Goal: Information Seeking & Learning: Understand process/instructions

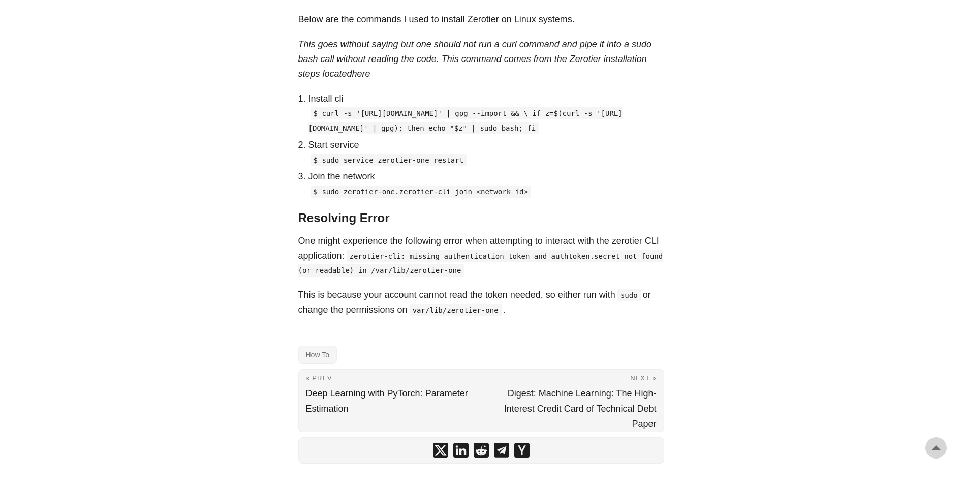
scroll to position [762, 0]
click at [352, 77] on link "here" at bounding box center [361, 75] width 18 height 10
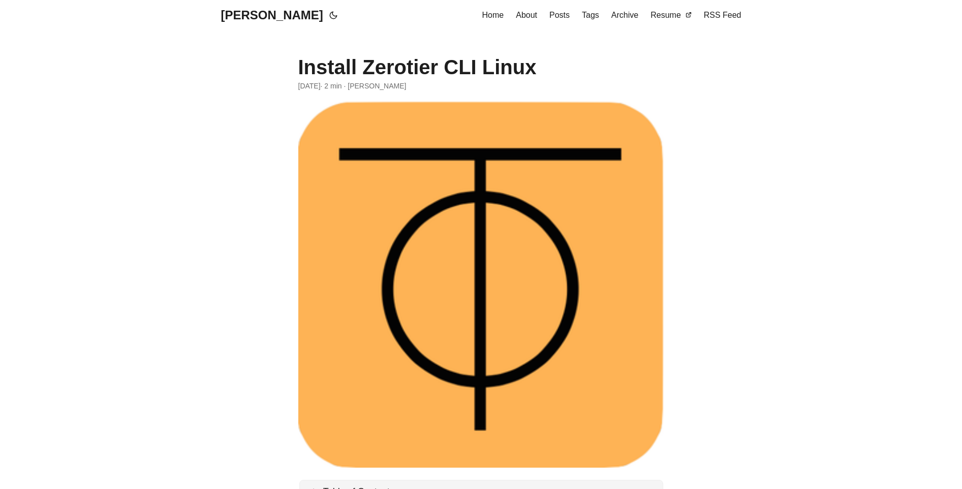
scroll to position [762, 0]
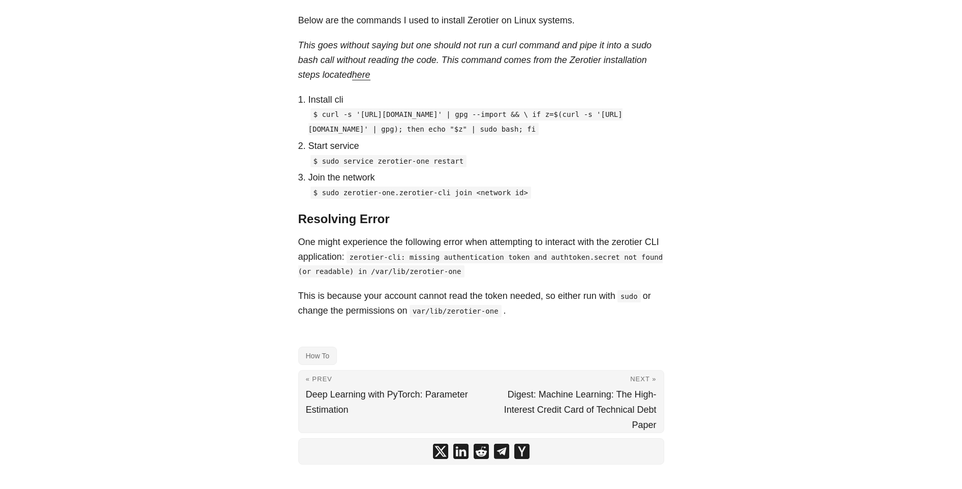
click at [392, 185] on p "Join the network" at bounding box center [486, 177] width 356 height 15
drag, startPoint x: 321, startPoint y: 191, endPoint x: 451, endPoint y: 193, distance: 129.5
click at [451, 167] on code "$ sudo service zerotier-one restart" at bounding box center [388, 161] width 156 height 12
copy code "sudo service zerotier-one restart"
drag, startPoint x: 322, startPoint y: 222, endPoint x: 458, endPoint y: 228, distance: 136.2
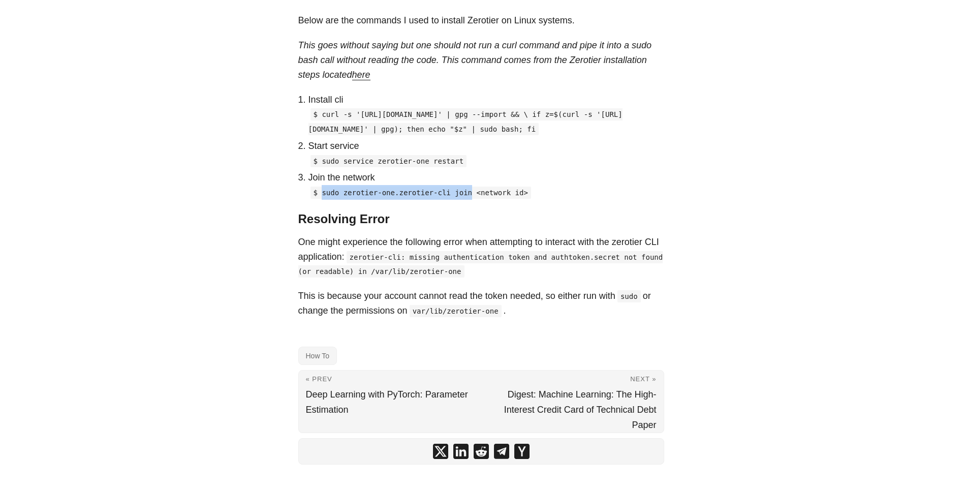
click at [458, 199] on code "$ sudo zerotier-one.zerotier-cli join <network id>" at bounding box center [420, 192] width 220 height 12
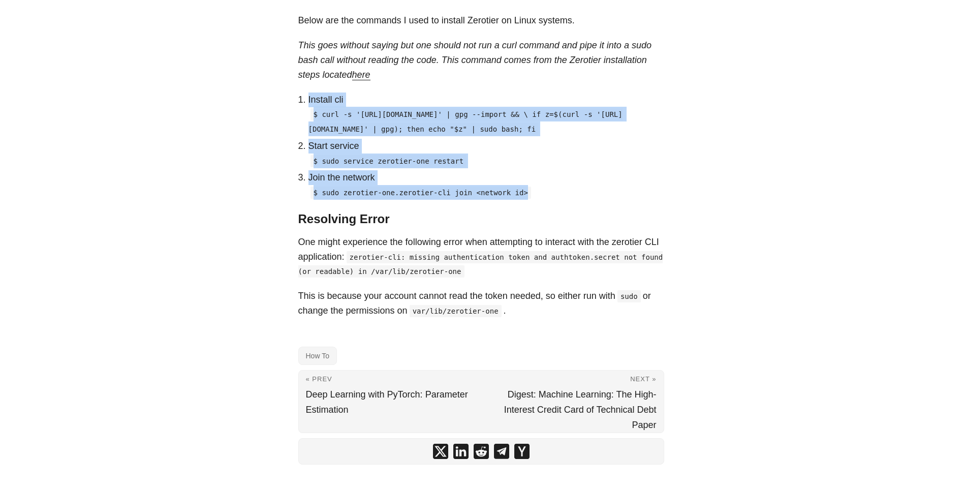
drag, startPoint x: 526, startPoint y: 221, endPoint x: 256, endPoint y: 93, distance: 299.2
copy ol "Install cli $ curl -s 'https://raw.githubusercontent.com/zerotier/ZeroTierOne/m…"
